Goal: Information Seeking & Learning: Learn about a topic

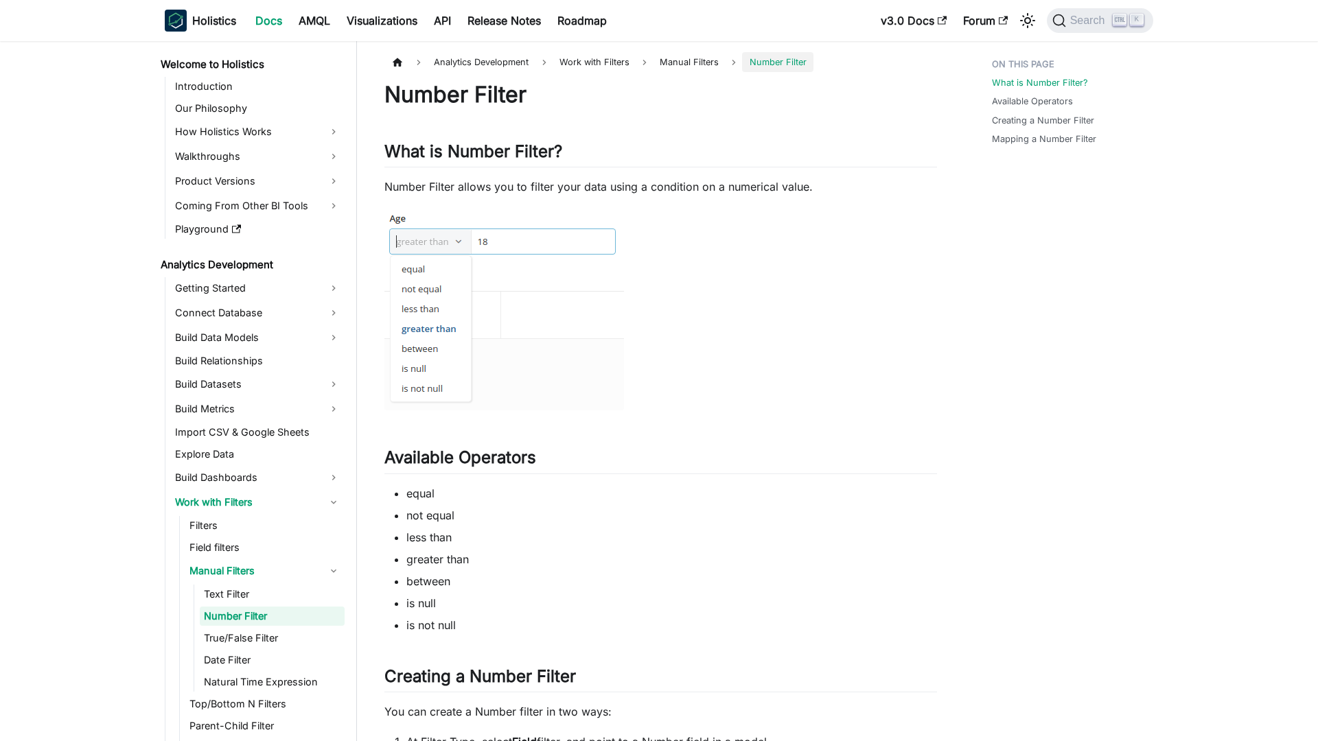
scroll to position [25, 0]
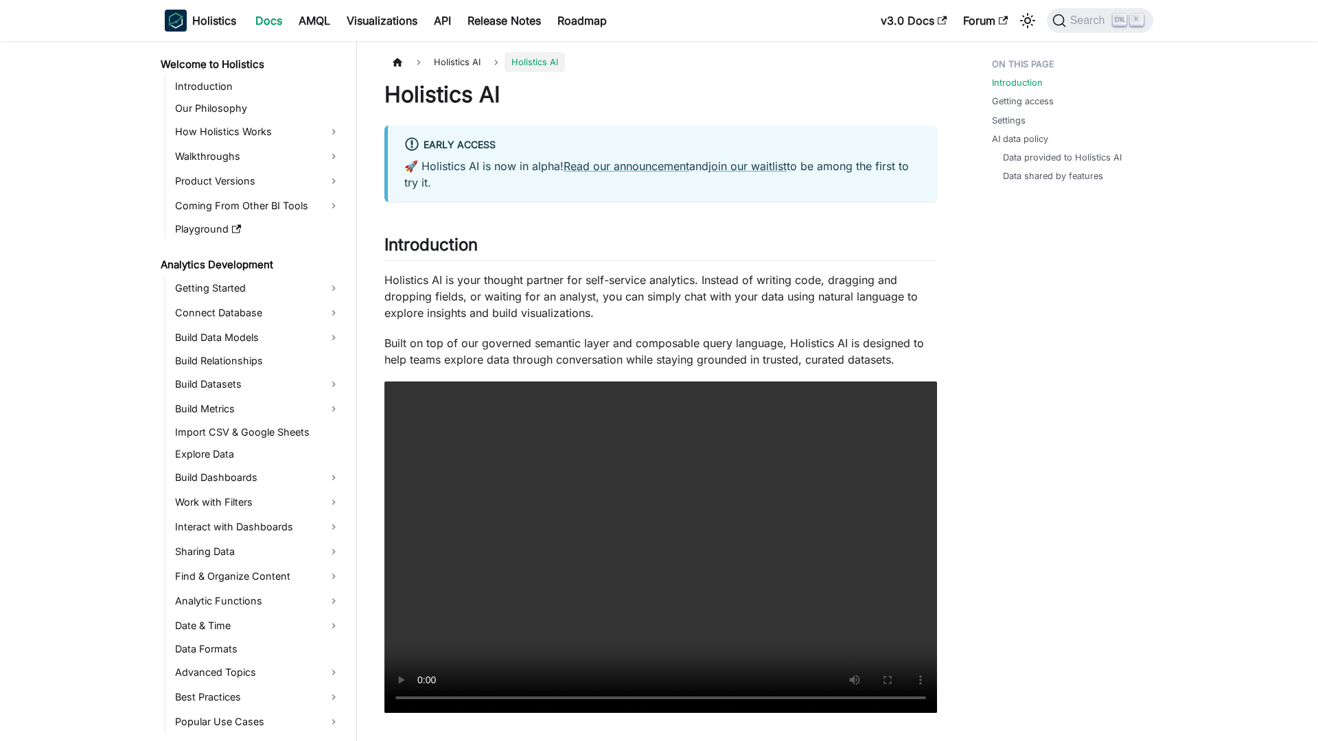
scroll to position [189, 0]
